Goal: Transaction & Acquisition: Subscribe to service/newsletter

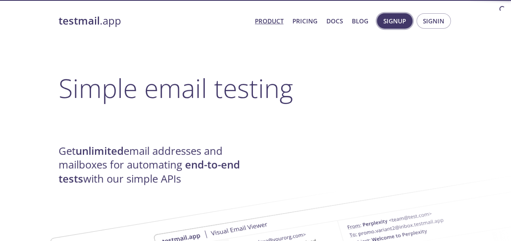
click at [400, 25] on span "Signup" at bounding box center [394, 21] width 23 height 10
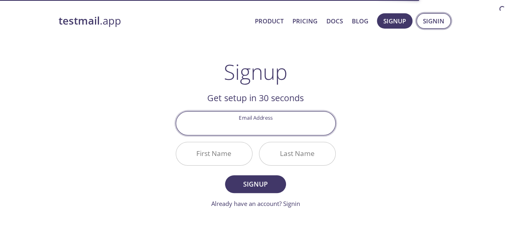
click at [426, 23] on span "Signin" at bounding box center [433, 21] width 21 height 10
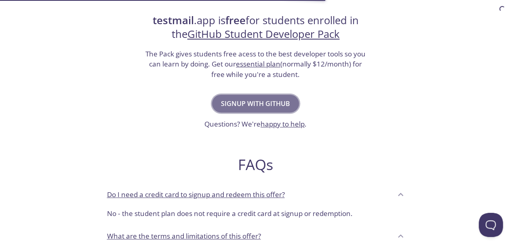
click at [275, 108] on span "Signup with GitHub" at bounding box center [255, 103] width 69 height 11
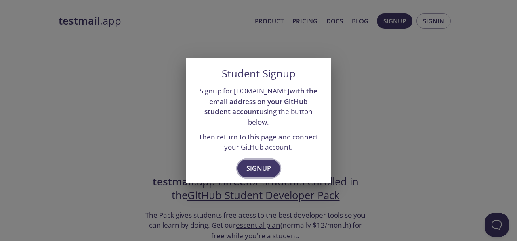
click at [261, 169] on span "Signup" at bounding box center [258, 168] width 25 height 11
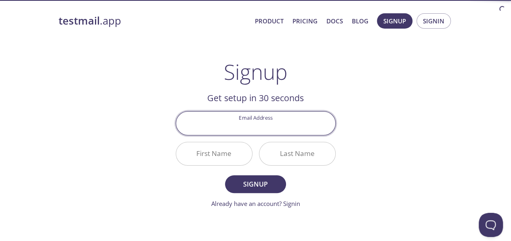
click at [274, 131] on input "Email Address" at bounding box center [255, 123] width 159 height 23
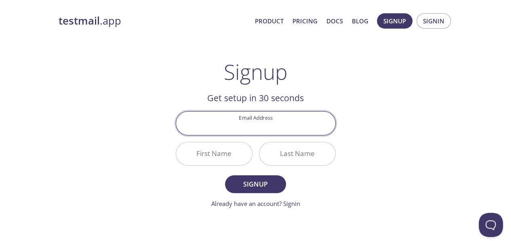
type input "prakashkarekar4@gmail.com"
click at [227, 156] on input "First Name" at bounding box center [214, 154] width 76 height 23
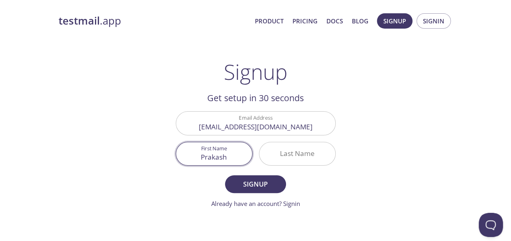
type input "Prakash"
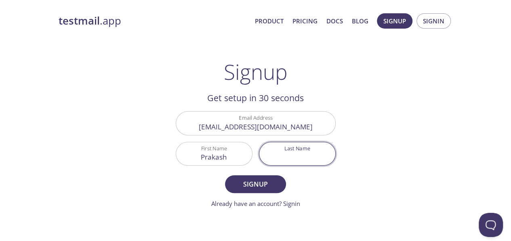
click at [298, 153] on input "Last Name" at bounding box center [297, 154] width 76 height 23
type input "Karekar"
click at [225, 176] on button "Signup" at bounding box center [255, 185] width 61 height 18
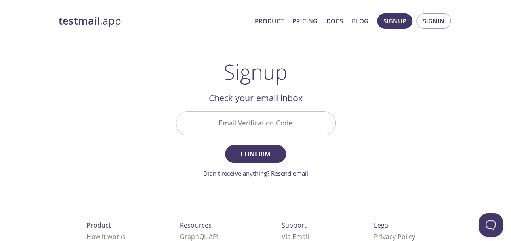
click at [264, 126] on input "Email Verification Code" at bounding box center [255, 123] width 159 height 23
click at [266, 118] on input "Email Verification Code" at bounding box center [255, 123] width 159 height 23
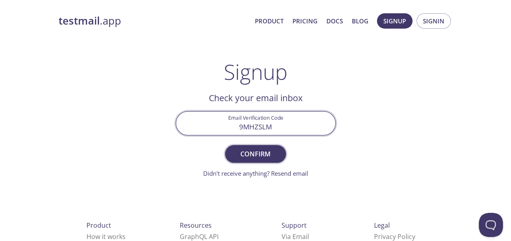
type input "9MHZSLM"
click at [249, 149] on span "Confirm" at bounding box center [255, 154] width 43 height 11
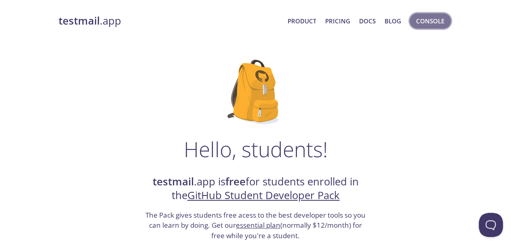
click at [422, 22] on span "Console" at bounding box center [430, 21] width 28 height 10
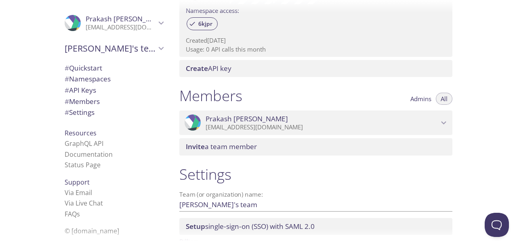
scroll to position [333, 0]
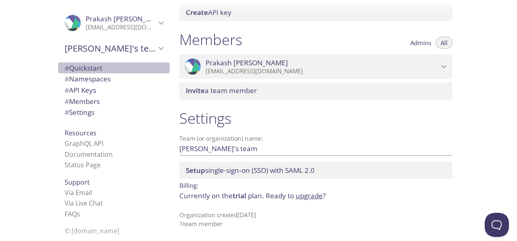
click at [103, 66] on span "# Quickstart" at bounding box center [114, 68] width 99 height 10
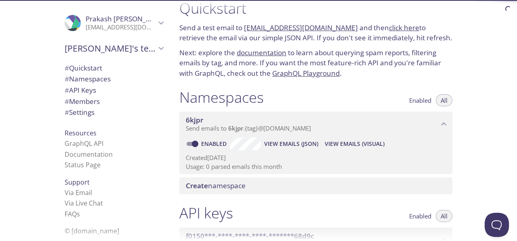
scroll to position [13, 0]
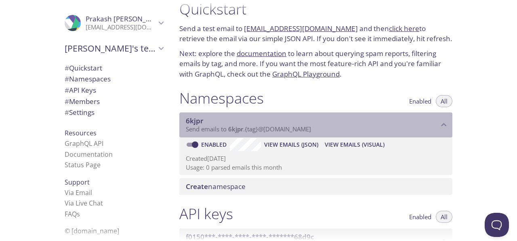
click at [285, 134] on div "6kjpr Send emails to 6kjpr . {tag} @inbox.testmail.app" at bounding box center [315, 125] width 273 height 25
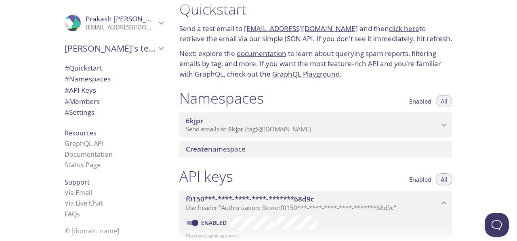
click at [285, 134] on div "6kjpr Send emails to 6kjpr . {tag} @inbox.testmail.app" at bounding box center [315, 125] width 273 height 25
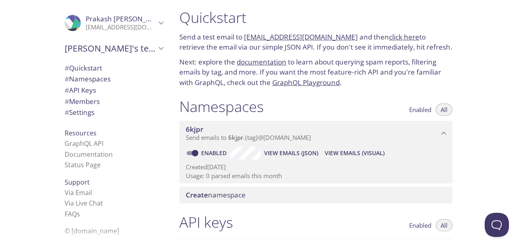
scroll to position [0, 0]
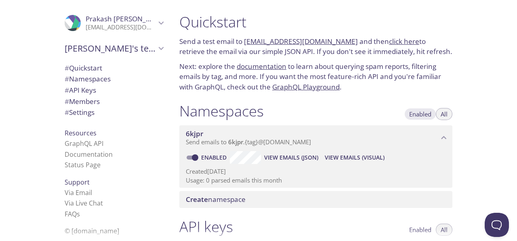
click at [434, 118] on button "Enabled" at bounding box center [420, 114] width 32 height 12
click at [437, 113] on button "All" at bounding box center [444, 114] width 17 height 12
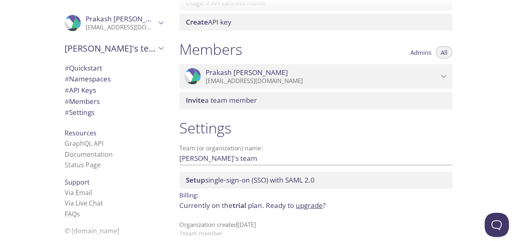
scroll to position [333, 0]
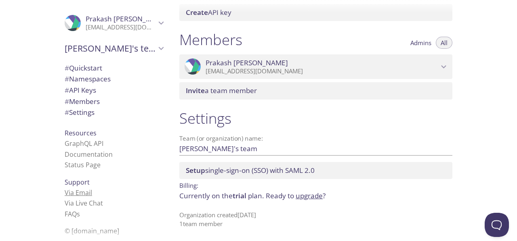
click at [84, 193] on link "Via Email" at bounding box center [78, 193] width 27 height 9
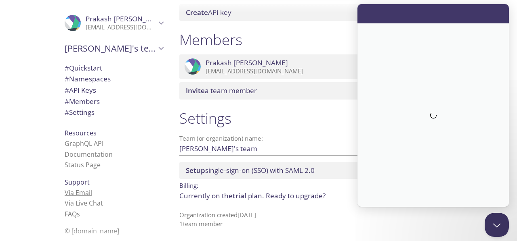
scroll to position [0, 0]
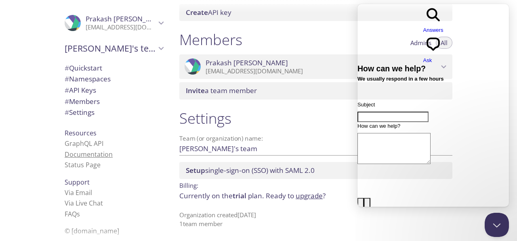
click at [92, 155] on link "Documentation" at bounding box center [89, 154] width 48 height 9
click at [505, 229] on button "Close Beacon popover" at bounding box center [495, 224] width 24 height 24
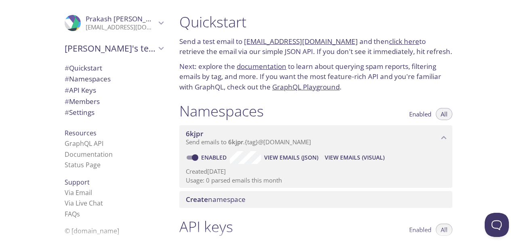
click at [331, 89] on link "GraphQL Playground" at bounding box center [305, 86] width 67 height 9
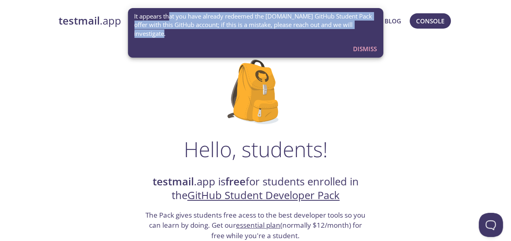
drag, startPoint x: 208, startPoint y: 31, endPoint x: 294, endPoint y: 33, distance: 86.8
click at [294, 33] on span "It appears that you have already redeemed the testmail.app GitHub Student Pack …" at bounding box center [255, 25] width 243 height 26
click at [361, 46] on span "Dismiss" at bounding box center [365, 49] width 24 height 10
